Goal: Use online tool/utility: Use online tool/utility

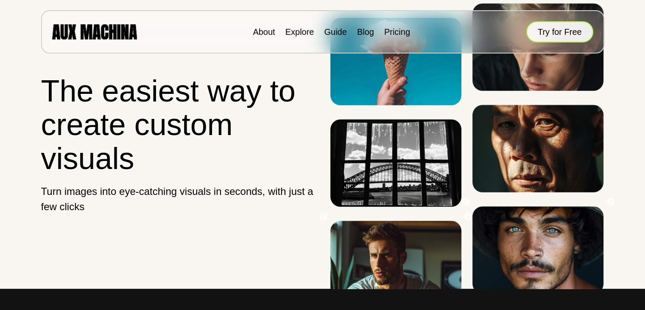
click at [560, 23] on button "Try for Free" at bounding box center [559, 31] width 67 height 21
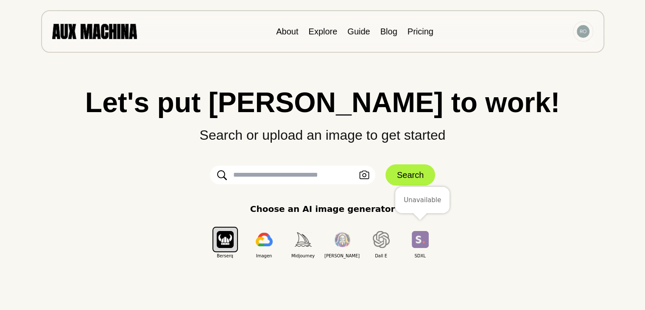
click at [416, 239] on img "button" at bounding box center [420, 239] width 17 height 17
click at [382, 241] on img "button" at bounding box center [381, 239] width 17 height 17
click at [408, 240] on button "button" at bounding box center [420, 238] width 25 height 25
click at [312, 170] on input "text" at bounding box center [292, 174] width 165 height 19
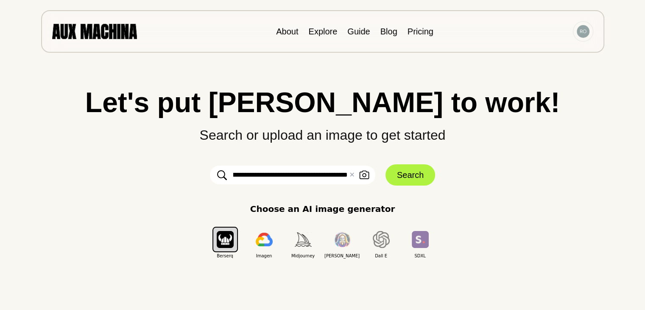
type input "**********"
click button "Search" at bounding box center [410, 174] width 50 height 21
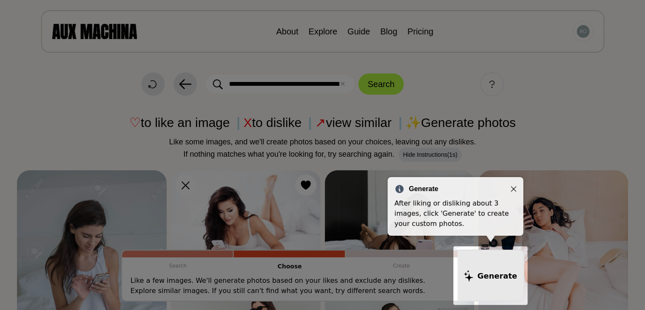
click at [511, 185] on div "Generate" at bounding box center [455, 189] width 122 height 10
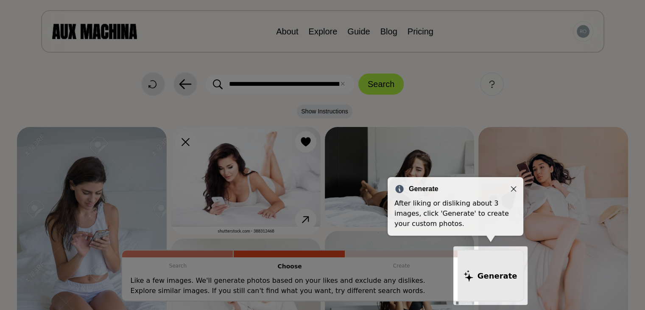
click at [511, 187] on icon "Close" at bounding box center [514, 189] width 6 height 6
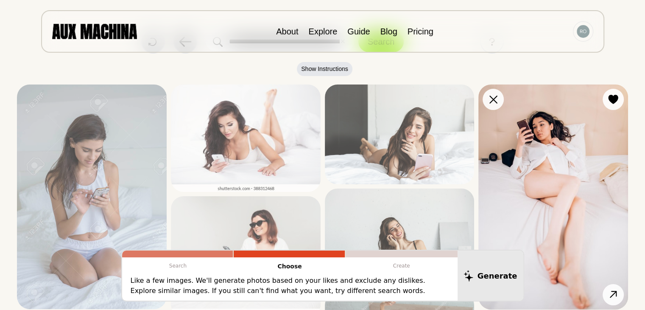
scroll to position [21, 0]
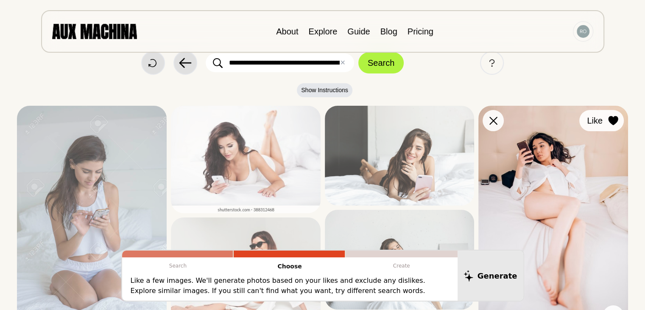
click at [615, 126] on button "Like" at bounding box center [601, 120] width 45 height 21
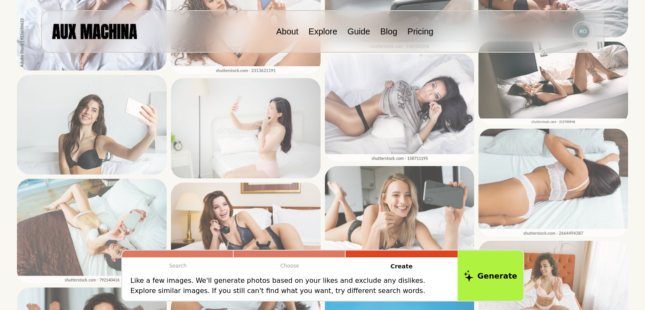
scroll to position [653, 0]
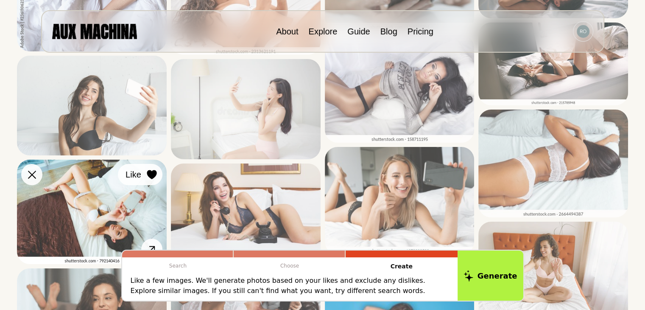
click at [148, 174] on icon at bounding box center [152, 174] width 10 height 9
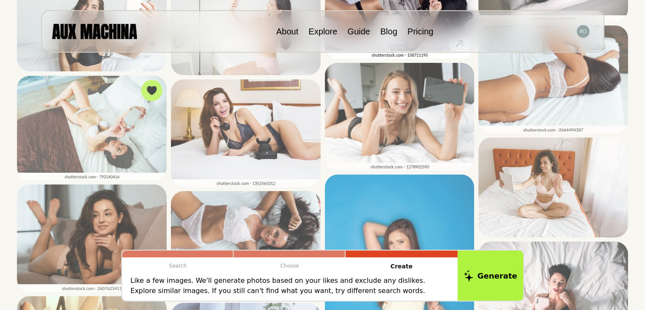
scroll to position [776, 0]
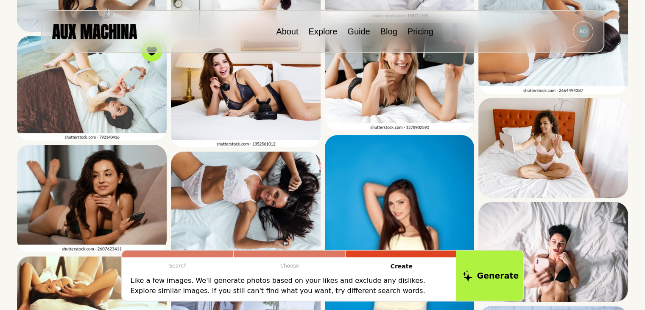
click at [486, 276] on button "Generate" at bounding box center [490, 275] width 69 height 53
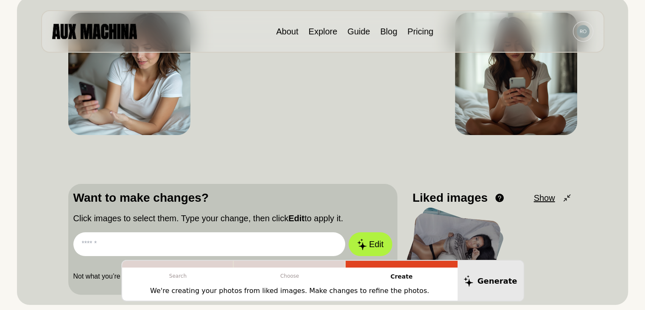
scroll to position [120, 0]
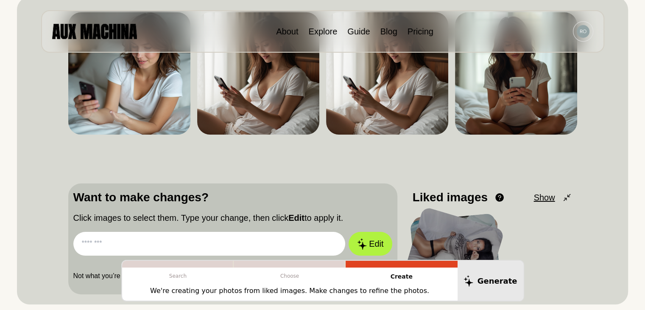
click at [261, 243] on input "text" at bounding box center [209, 244] width 272 height 24
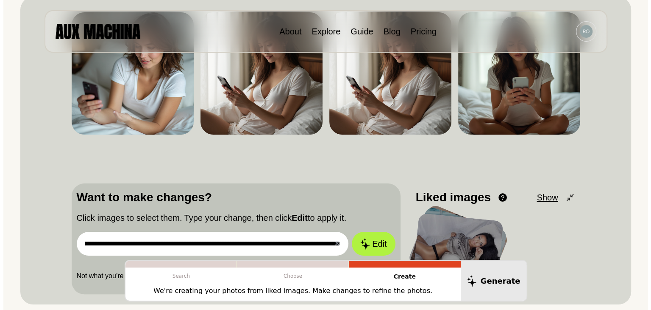
scroll to position [0, 390]
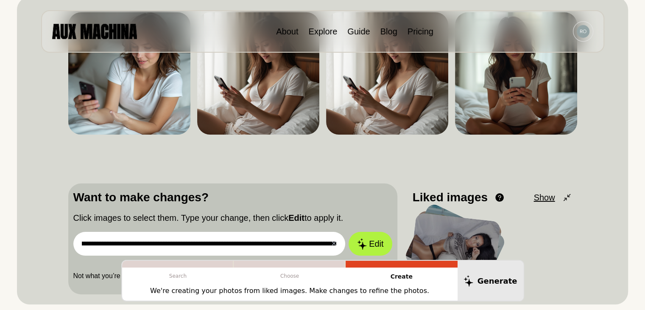
type input "**********"
click at [349, 232] on button "Edit" at bounding box center [370, 244] width 43 height 24
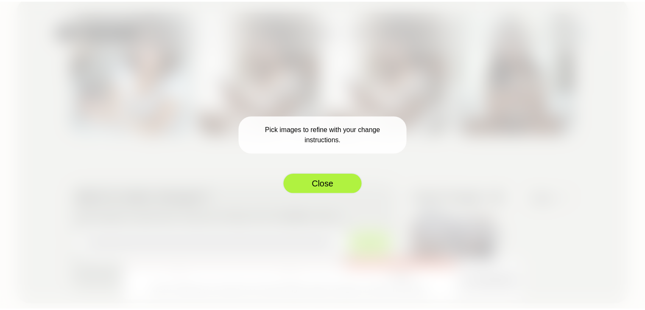
scroll to position [0, 0]
click at [326, 179] on button "Close" at bounding box center [325, 183] width 81 height 21
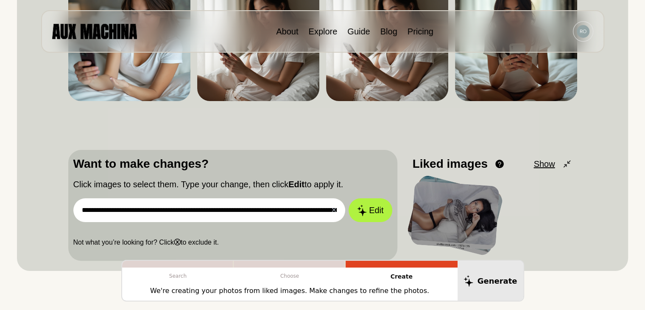
scroll to position [154, 0]
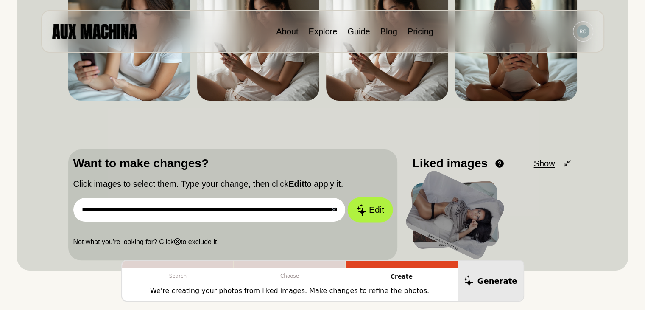
click at [364, 213] on icon at bounding box center [361, 210] width 10 height 12
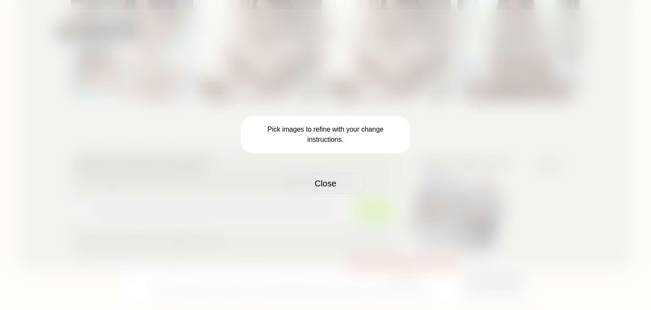
click at [358, 125] on p "Pick images to refine with your change instructions." at bounding box center [326, 134] width 170 height 37
click at [340, 185] on button "Close" at bounding box center [325, 183] width 81 height 21
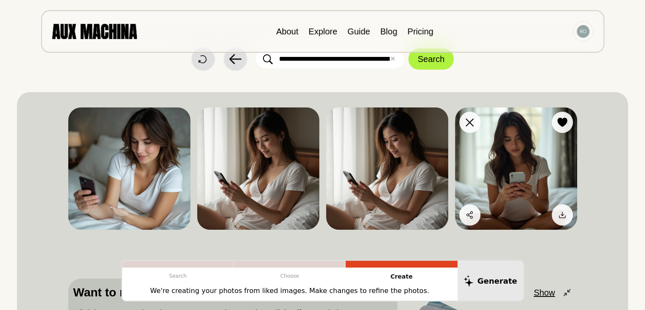
scroll to position [0, 0]
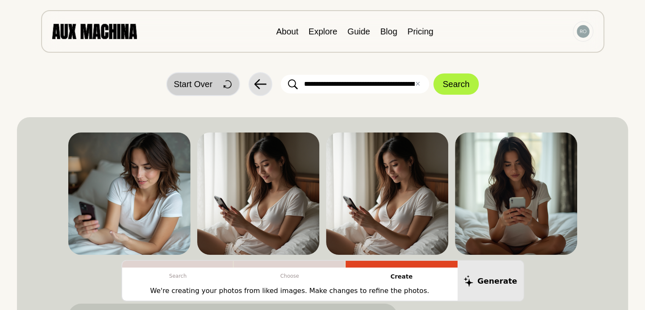
click at [203, 82] on span "Start Over" at bounding box center [193, 84] width 39 height 13
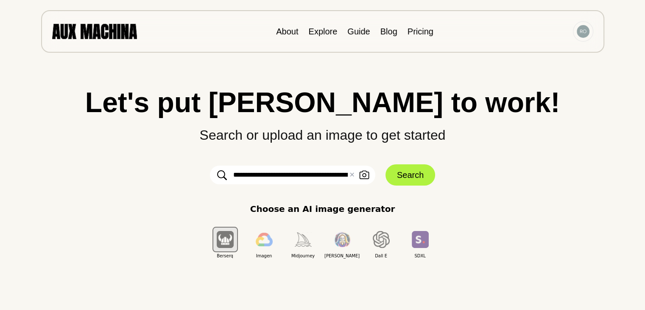
click at [278, 170] on input "**********" at bounding box center [292, 174] width 165 height 19
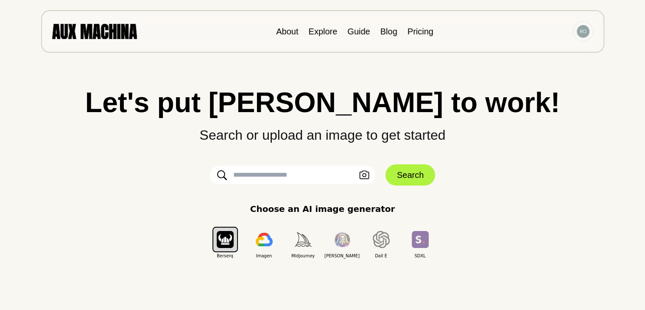
type input "*"
type input "**********"
click button "Search" at bounding box center [410, 174] width 50 height 21
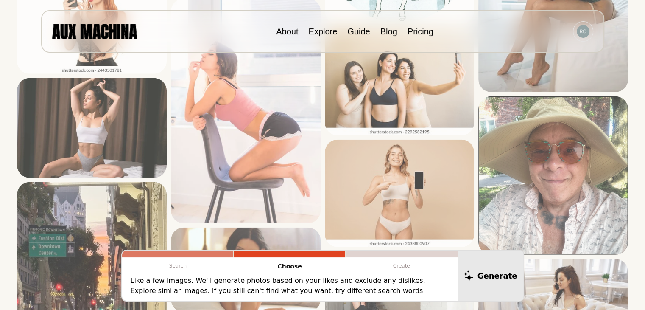
scroll to position [2124, 0]
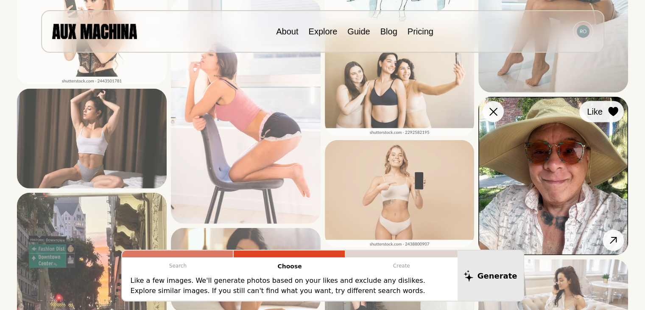
click at [611, 117] on div at bounding box center [613, 111] width 13 height 13
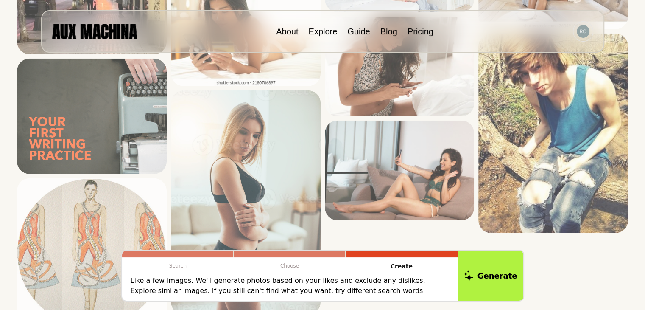
scroll to position [2463, 0]
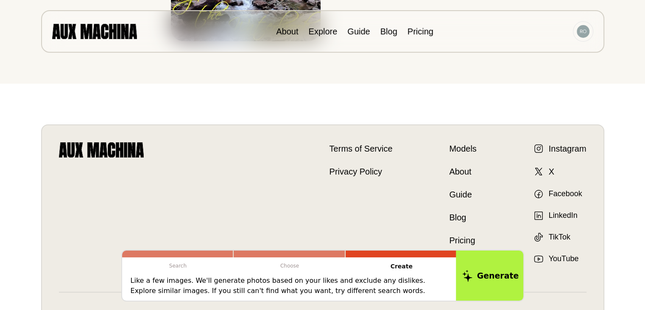
click at [472, 274] on icon at bounding box center [467, 275] width 10 height 12
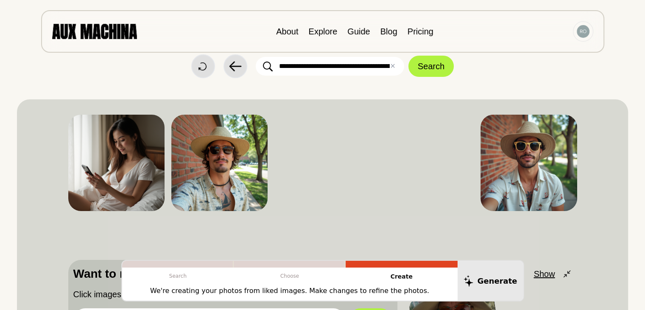
scroll to position [17, 0]
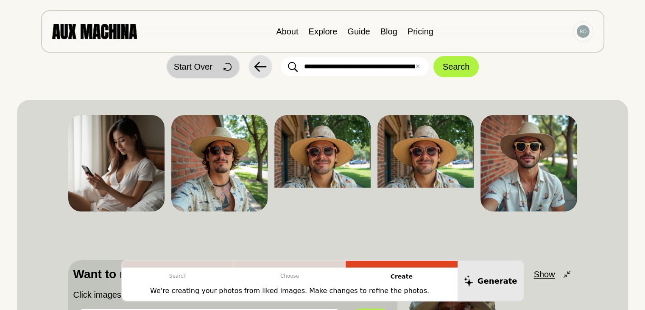
click at [203, 63] on span "Start Over" at bounding box center [193, 66] width 39 height 13
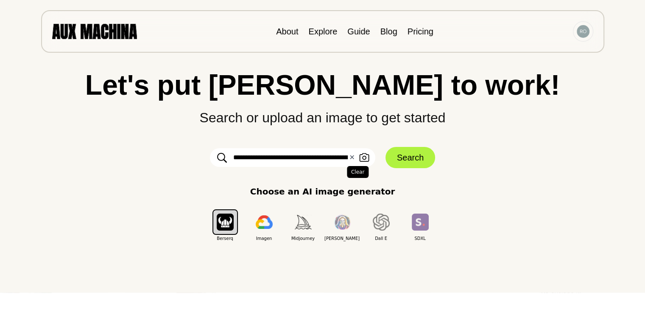
click at [351, 157] on button "✕ Clear" at bounding box center [352, 157] width 6 height 10
click at [351, 157] on input "text" at bounding box center [292, 157] width 165 height 19
type input "*"
type input "**********"
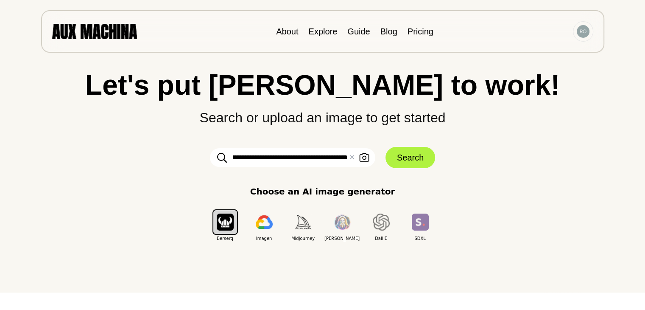
click button "Search" at bounding box center [410, 157] width 50 height 21
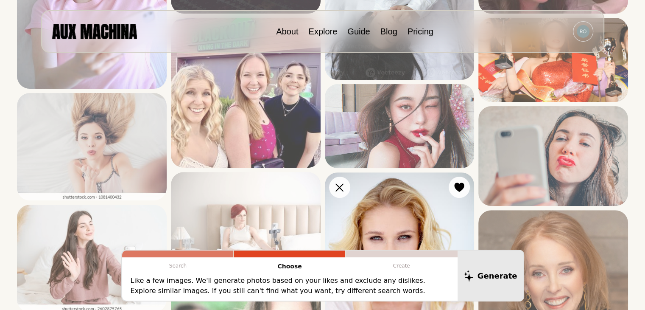
scroll to position [262, 0]
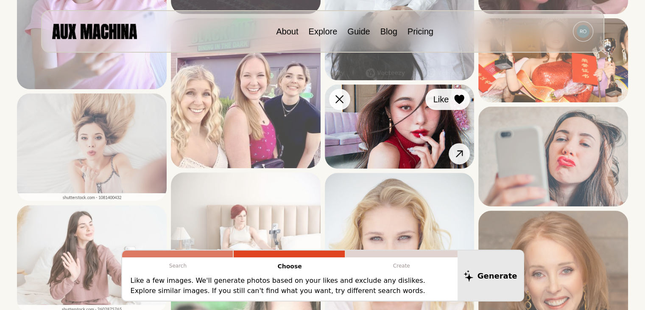
click at [455, 103] on icon at bounding box center [459, 99] width 10 height 9
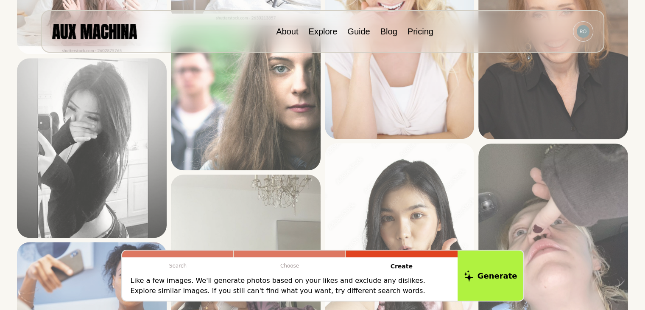
scroll to position [529, 0]
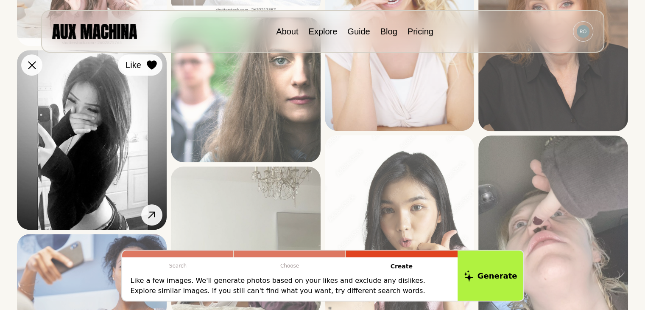
click at [152, 68] on icon at bounding box center [152, 64] width 10 height 9
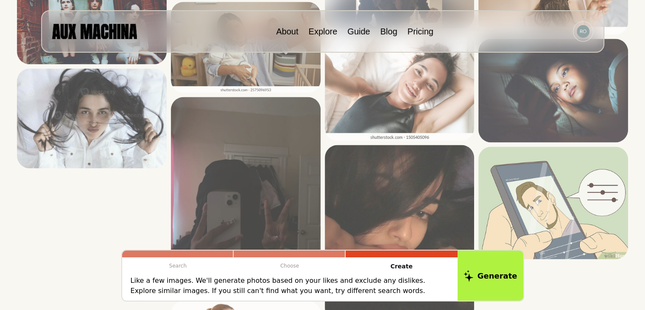
scroll to position [1346, 0]
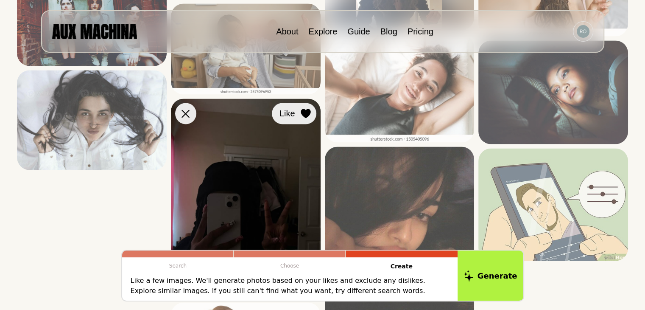
click at [302, 109] on icon at bounding box center [306, 113] width 10 height 9
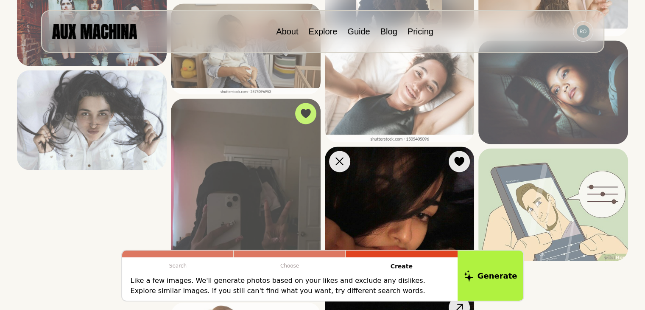
scroll to position [1418, 0]
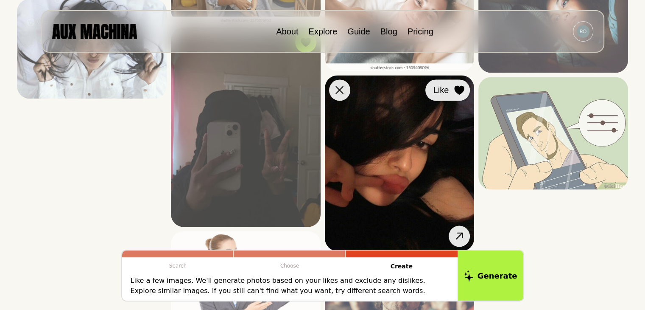
click at [457, 92] on icon at bounding box center [460, 89] width 10 height 9
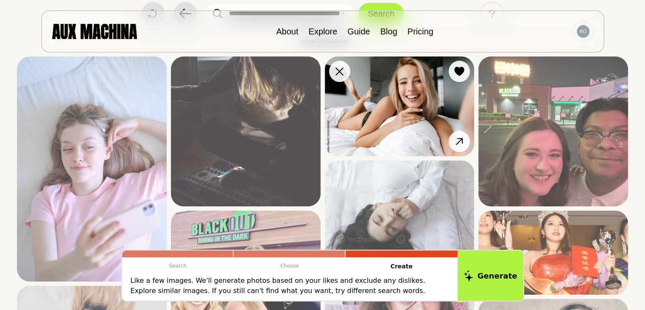
scroll to position [75, 0]
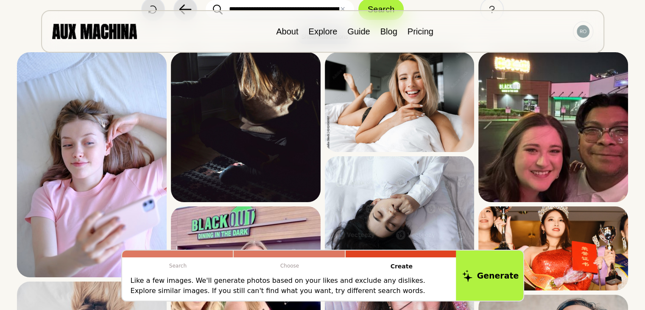
click at [470, 273] on icon at bounding box center [467, 275] width 10 height 12
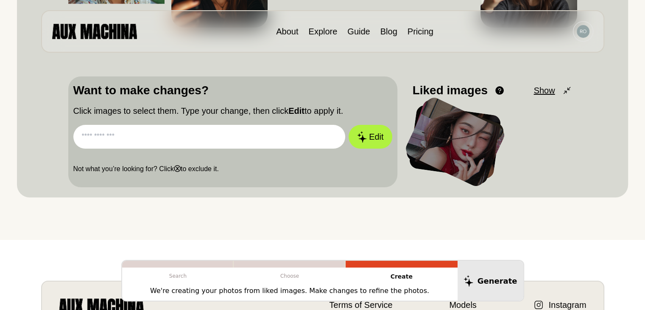
scroll to position [201, 0]
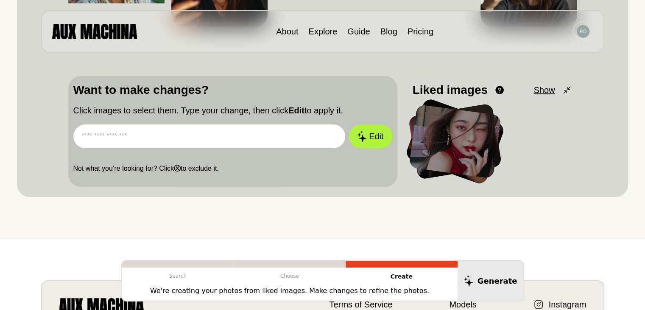
click at [477, 152] on div at bounding box center [454, 141] width 92 height 74
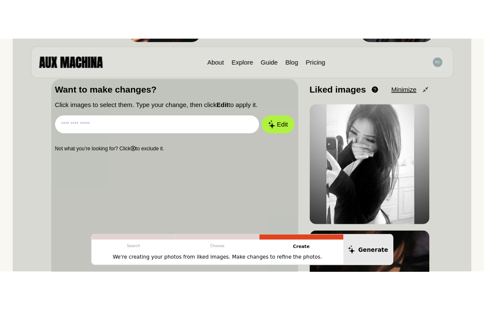
scroll to position [225, 0]
